Goal: Information Seeking & Learning: Check status

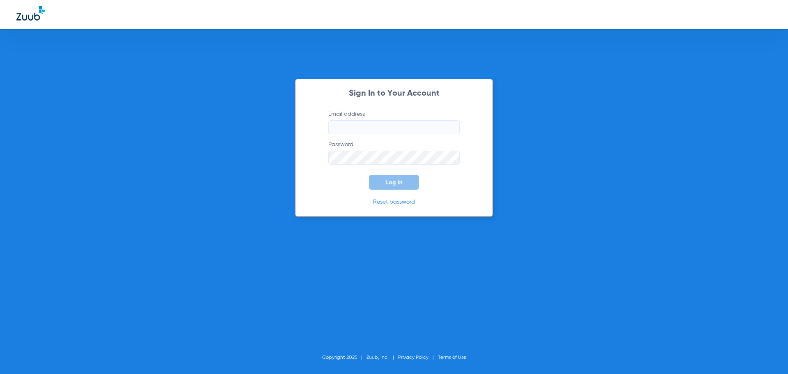
type input "[EMAIL_ADDRESS][DOMAIN_NAME]"
click at [401, 185] on span "Log In" at bounding box center [394, 182] width 17 height 7
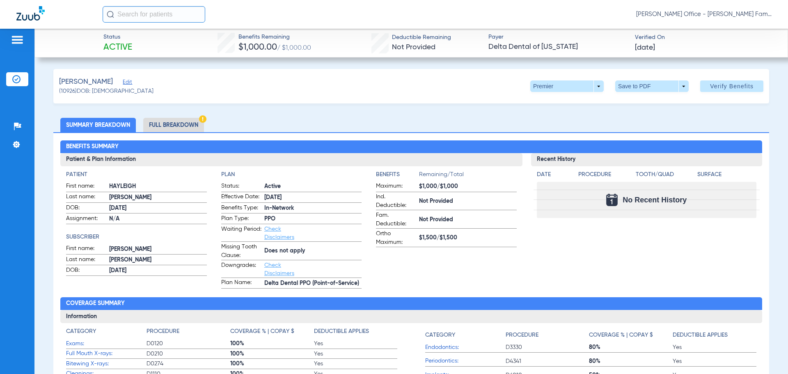
click at [183, 122] on li "Full Breakdown" at bounding box center [173, 125] width 61 height 14
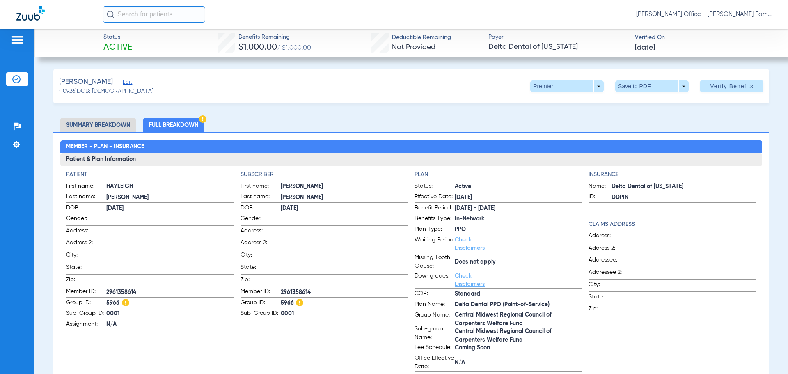
click at [112, 299] on span "5966" at bounding box center [169, 303] width 127 height 9
copy span "5966"
click at [304, 292] on span "2961358614" at bounding box center [344, 292] width 127 height 9
click at [304, 291] on span "2961358614" at bounding box center [344, 292] width 127 height 9
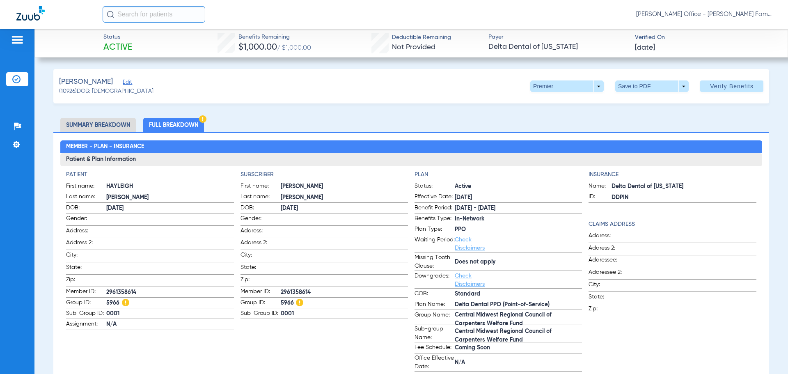
copy span "2961358614"
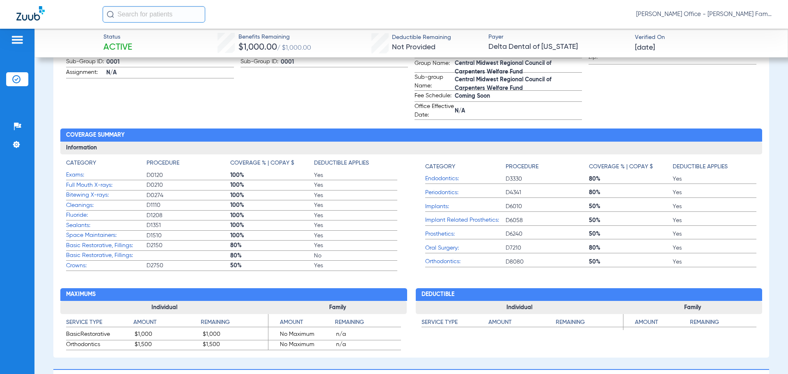
scroll to position [239, 0]
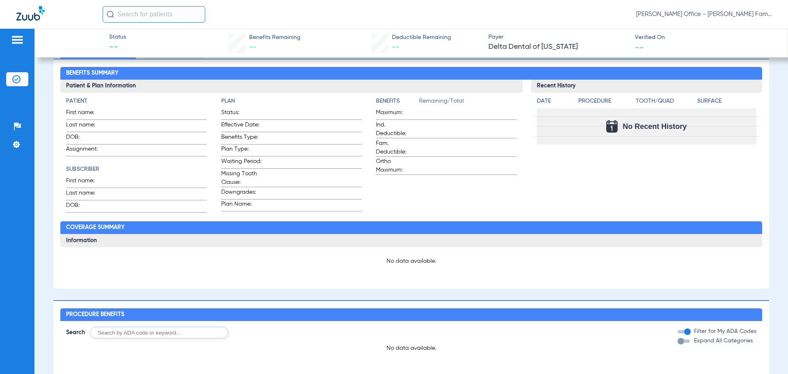
scroll to position [164, 0]
